Goal: Task Accomplishment & Management: Manage account settings

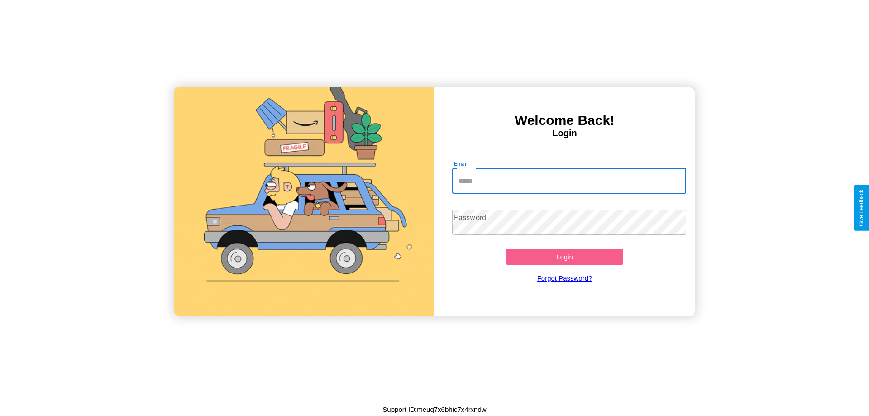
click at [569, 181] on input "Email" at bounding box center [569, 180] width 235 height 25
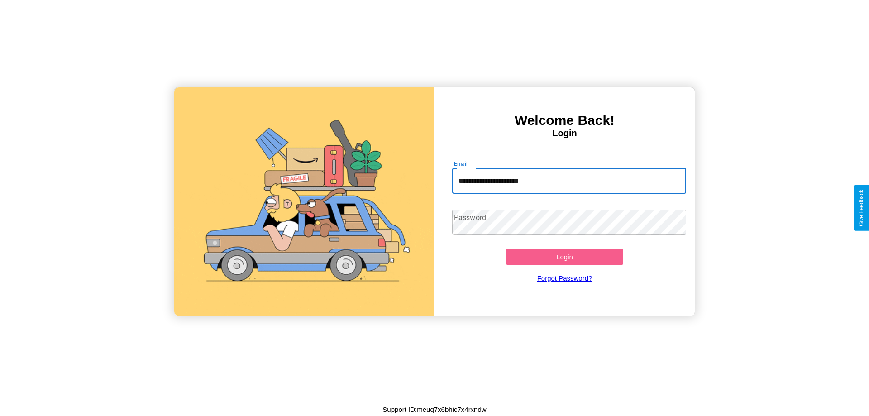
type input "**********"
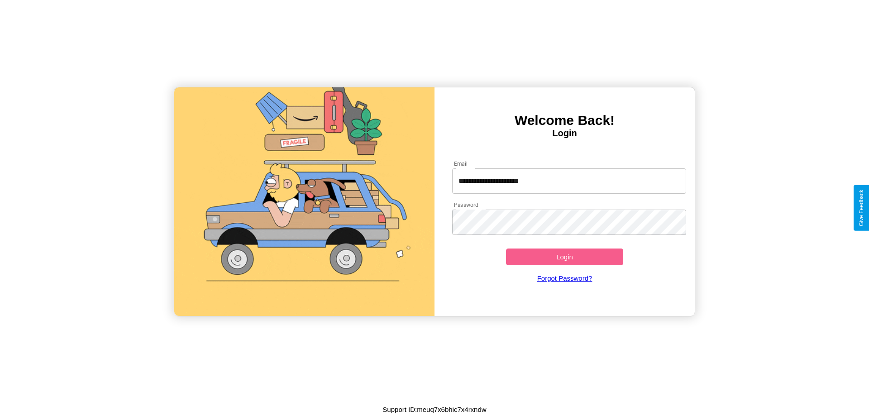
click at [565, 257] on button "Login" at bounding box center [564, 257] width 117 height 17
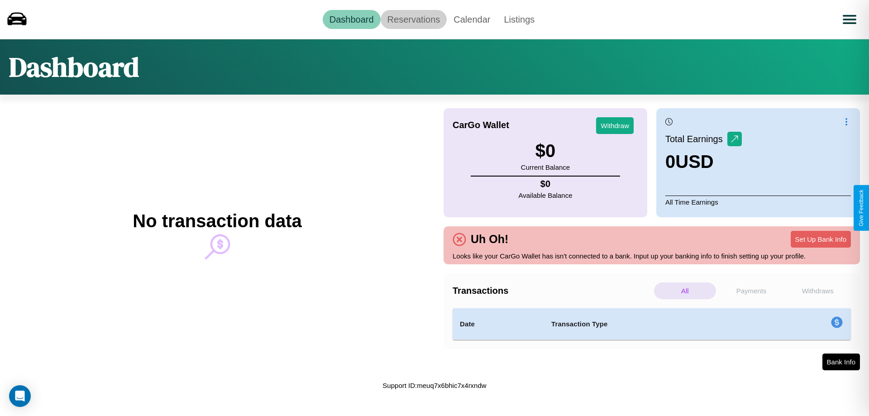
click at [413, 19] on link "Reservations" at bounding box center [414, 19] width 67 height 19
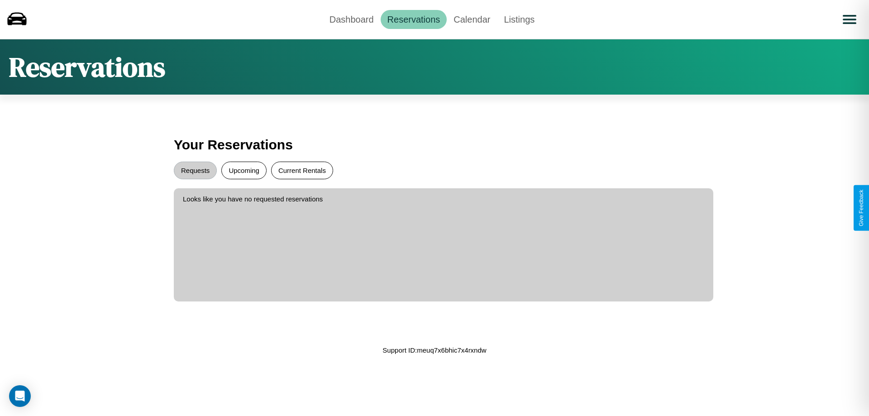
click at [302, 170] on button "Current Rentals" at bounding box center [302, 171] width 62 height 18
click at [195, 170] on button "Requests" at bounding box center [195, 171] width 43 height 18
